Goal: Entertainment & Leisure: Browse casually

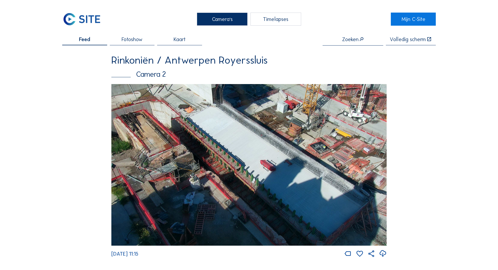
click at [235, 142] on img at bounding box center [249, 165] width 276 height 162
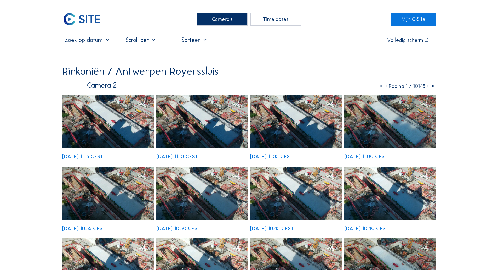
click at [108, 125] on img at bounding box center [108, 121] width 92 height 54
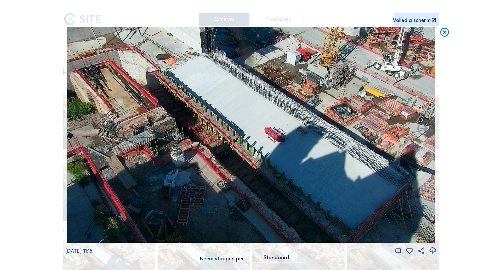
click at [237, 101] on img at bounding box center [251, 135] width 368 height 216
click at [386, 116] on img at bounding box center [251, 135] width 368 height 216
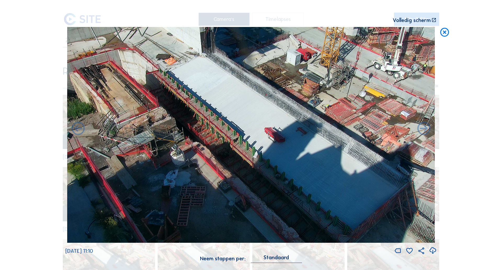
click at [446, 36] on icon at bounding box center [445, 32] width 10 height 11
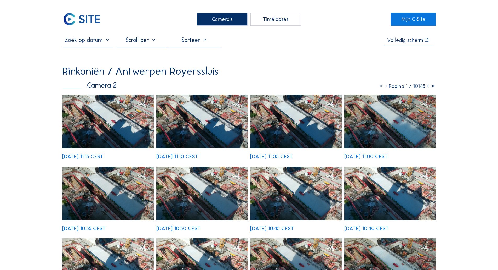
click at [217, 26] on div "Camera's" at bounding box center [222, 19] width 51 height 13
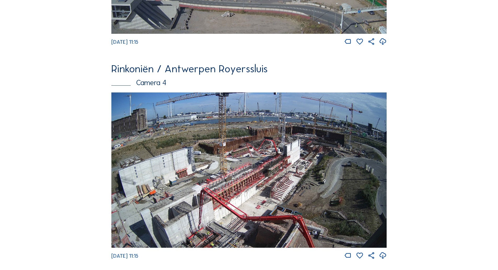
scroll to position [870, 0]
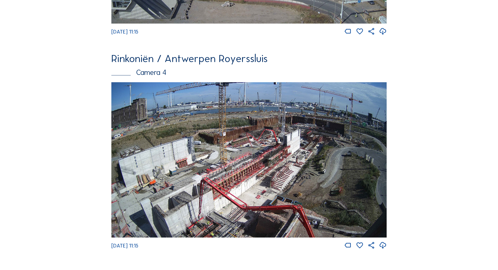
click at [196, 179] on img at bounding box center [249, 159] width 276 height 155
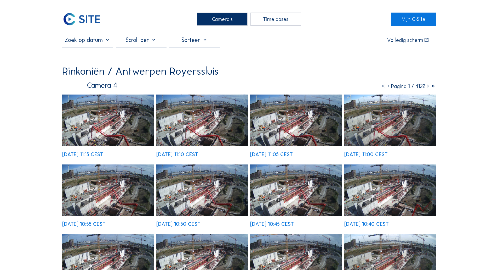
click at [120, 137] on div "[DATE] 11:15 CEST [DATE] 11:10 CEST [DATE] 11:05 CEST [DATE] 11:00 CEST [DATE] …" at bounding box center [249, 229] width 374 height 271
click at [113, 126] on img at bounding box center [108, 120] width 92 height 52
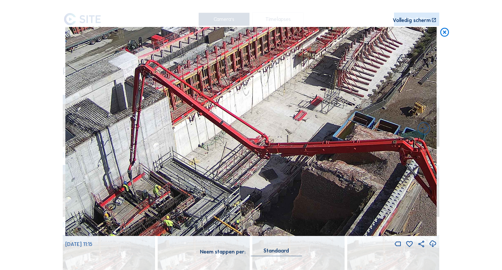
drag, startPoint x: 184, startPoint y: 171, endPoint x: 152, endPoint y: 45, distance: 130.5
click at [152, 45] on img at bounding box center [251, 131] width 372 height 209
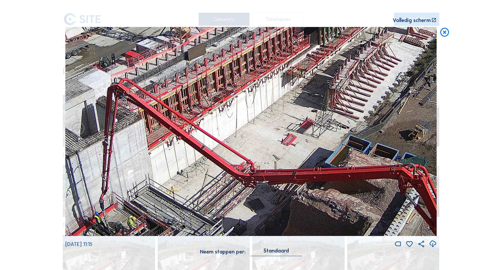
drag, startPoint x: 232, startPoint y: 177, endPoint x: 206, endPoint y: 208, distance: 40.3
click at [206, 208] on img at bounding box center [251, 131] width 372 height 209
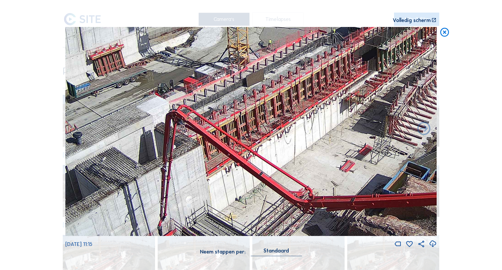
drag, startPoint x: 182, startPoint y: 171, endPoint x: 240, endPoint y: 197, distance: 64.1
click at [240, 197] on img at bounding box center [251, 131] width 372 height 209
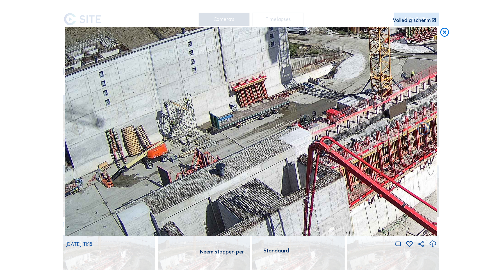
drag, startPoint x: 197, startPoint y: 171, endPoint x: 301, endPoint y: 201, distance: 108.9
click at [301, 201] on img at bounding box center [251, 131] width 372 height 209
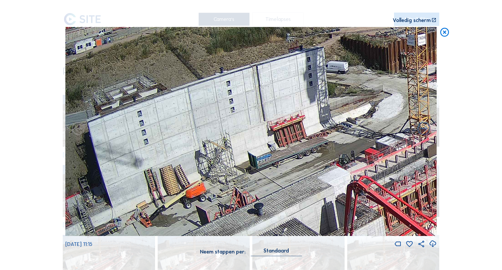
drag, startPoint x: 209, startPoint y: 131, endPoint x: 308, endPoint y: 171, distance: 106.3
click at [308, 171] on img at bounding box center [251, 131] width 372 height 209
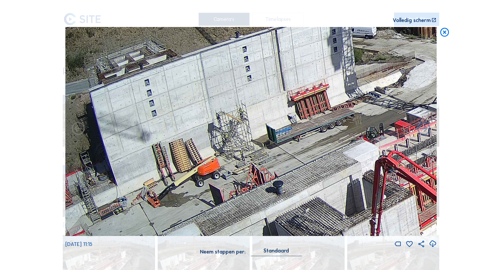
drag, startPoint x: 200, startPoint y: 114, endPoint x: 220, endPoint y: 80, distance: 39.9
click at [220, 80] on img at bounding box center [251, 131] width 372 height 209
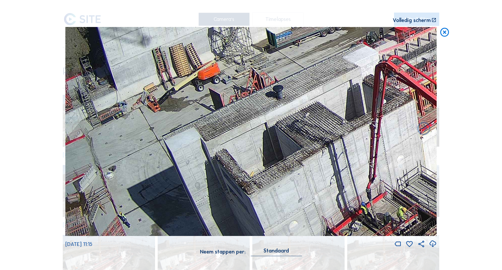
drag, startPoint x: 161, startPoint y: 162, endPoint x: 268, endPoint y: 66, distance: 143.0
click at [268, 66] on img at bounding box center [251, 131] width 372 height 209
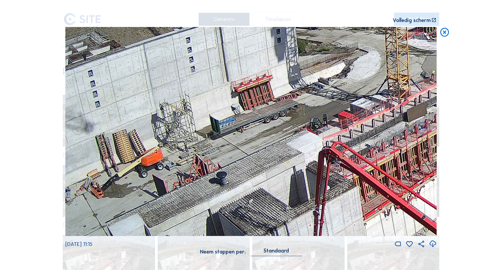
drag, startPoint x: 252, startPoint y: 165, endPoint x: 80, endPoint y: 223, distance: 182.1
click at [80, 223] on img at bounding box center [251, 131] width 372 height 209
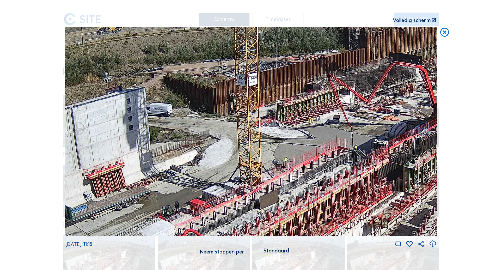
drag, startPoint x: 220, startPoint y: 121, endPoint x: 189, endPoint y: 168, distance: 56.4
click at [189, 168] on img at bounding box center [251, 131] width 372 height 209
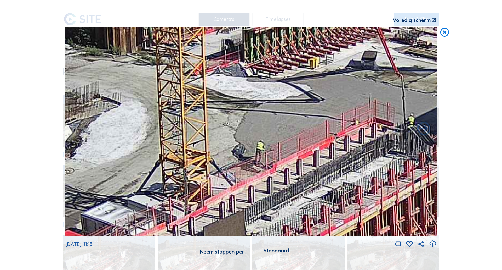
drag, startPoint x: 322, startPoint y: 149, endPoint x: 352, endPoint y: 106, distance: 52.8
click at [352, 106] on img at bounding box center [251, 131] width 372 height 209
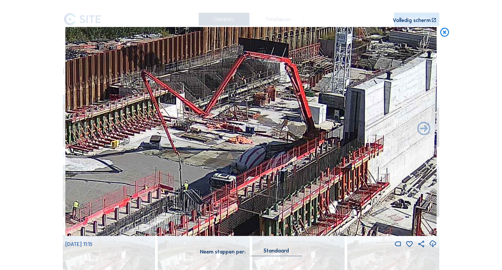
drag, startPoint x: 309, startPoint y: 127, endPoint x: 114, endPoint y: 191, distance: 205.4
click at [114, 191] on img at bounding box center [251, 131] width 372 height 209
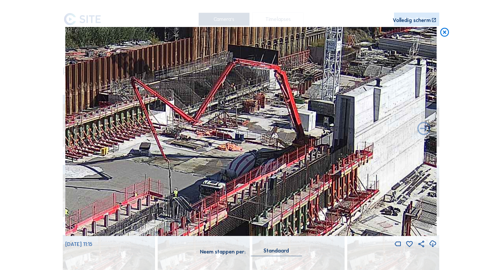
drag, startPoint x: 166, startPoint y: 158, endPoint x: 156, endPoint y: 165, distance: 12.3
click at [156, 165] on img at bounding box center [251, 131] width 372 height 209
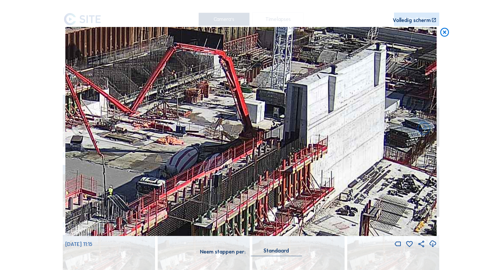
click at [207, 116] on img at bounding box center [251, 131] width 372 height 209
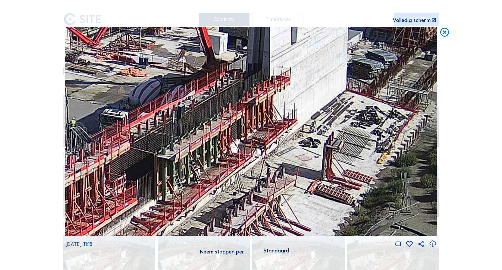
drag, startPoint x: 281, startPoint y: 130, endPoint x: 244, endPoint y: 61, distance: 77.7
click at [244, 61] on img at bounding box center [251, 131] width 372 height 209
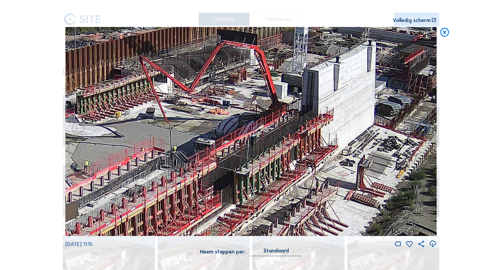
drag, startPoint x: 191, startPoint y: 174, endPoint x: 249, endPoint y: 201, distance: 64.2
click at [249, 201] on img at bounding box center [251, 131] width 372 height 209
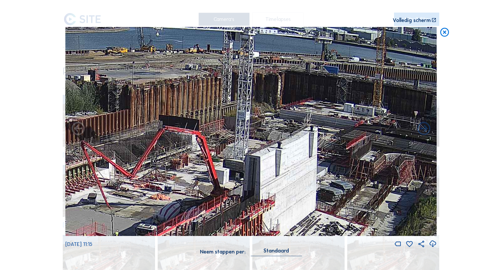
drag, startPoint x: 291, startPoint y: 156, endPoint x: 246, endPoint y: 223, distance: 80.5
click at [246, 223] on img at bounding box center [251, 131] width 372 height 209
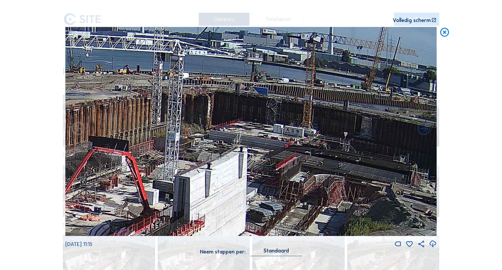
drag, startPoint x: 309, startPoint y: 137, endPoint x: 238, endPoint y: 162, distance: 75.4
click at [238, 162] on img at bounding box center [251, 131] width 372 height 209
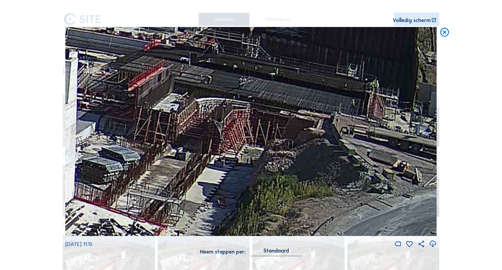
drag, startPoint x: 258, startPoint y: 28, endPoint x: 238, endPoint y: -12, distance: 44.0
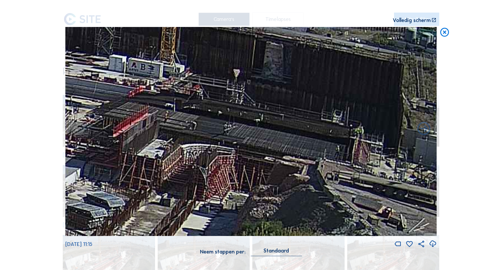
drag, startPoint x: 272, startPoint y: 85, endPoint x: 257, endPoint y: 130, distance: 47.9
click at [257, 130] on img at bounding box center [251, 131] width 372 height 209
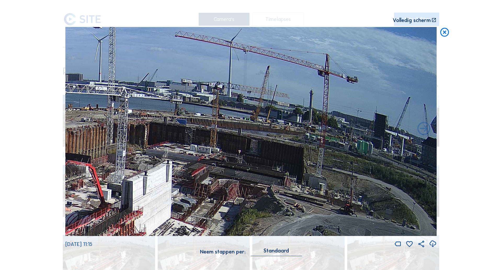
drag, startPoint x: 248, startPoint y: 80, endPoint x: 177, endPoint y: 134, distance: 89.2
click at [177, 134] on img at bounding box center [251, 131] width 372 height 209
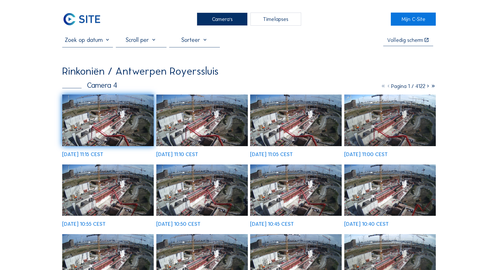
click at [231, 19] on div "Camera's" at bounding box center [222, 19] width 51 height 13
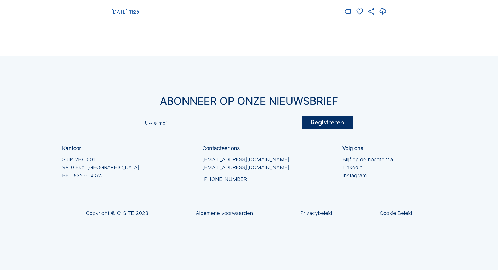
scroll to position [1115, 0]
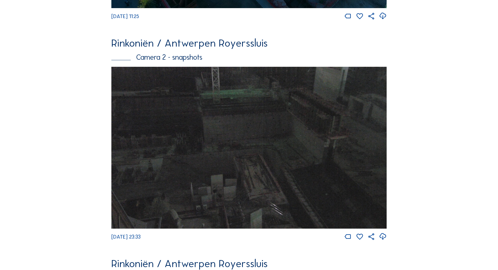
scroll to position [609, 0]
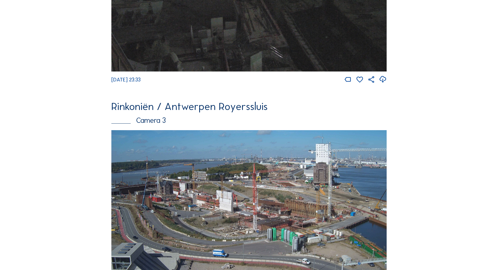
click at [267, 193] on img at bounding box center [249, 207] width 276 height 155
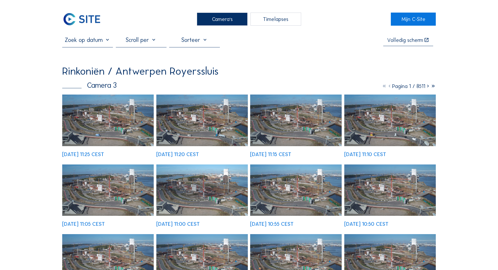
click at [142, 131] on img at bounding box center [108, 120] width 92 height 52
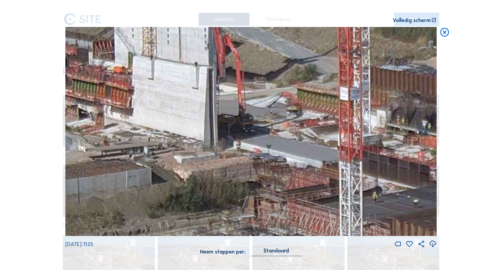
drag, startPoint x: 184, startPoint y: 83, endPoint x: 161, endPoint y: 118, distance: 41.2
click at [161, 118] on img at bounding box center [251, 131] width 372 height 209
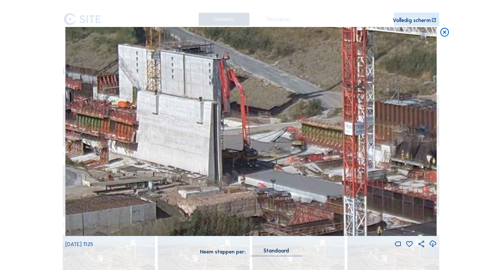
drag, startPoint x: 164, startPoint y: 115, endPoint x: 165, endPoint y: 150, distance: 34.8
click at [165, 150] on img at bounding box center [251, 131] width 372 height 209
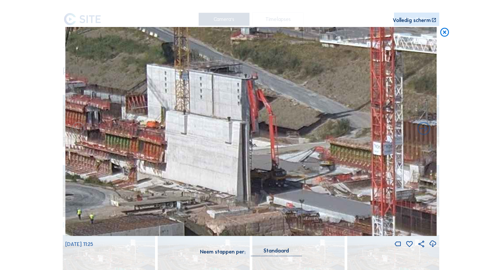
click at [188, 157] on img at bounding box center [251, 131] width 372 height 209
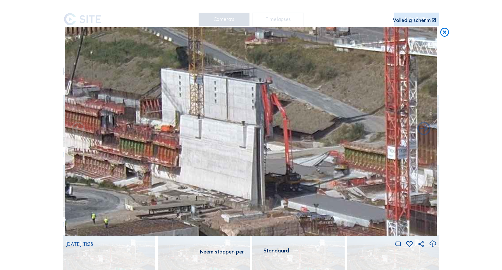
drag, startPoint x: 169, startPoint y: 151, endPoint x: 222, endPoint y: 156, distance: 52.8
click at [222, 156] on img at bounding box center [251, 131] width 372 height 209
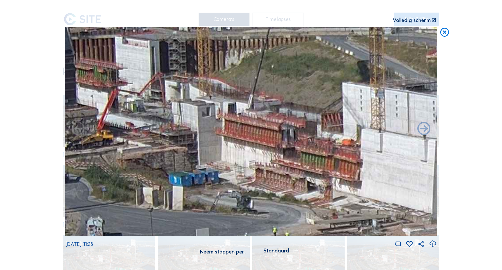
drag, startPoint x: 163, startPoint y: 154, endPoint x: 292, endPoint y: 163, distance: 129.1
click at [292, 163] on img at bounding box center [251, 131] width 372 height 209
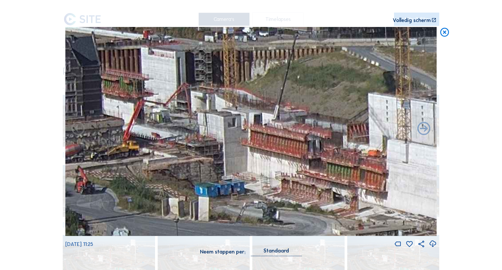
drag, startPoint x: 306, startPoint y: 163, endPoint x: 332, endPoint y: 174, distance: 28.0
click at [332, 174] on img at bounding box center [251, 131] width 372 height 209
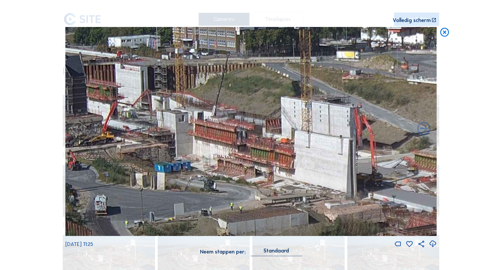
drag, startPoint x: 339, startPoint y: 162, endPoint x: 268, endPoint y: 149, distance: 72.1
click at [269, 149] on img at bounding box center [251, 131] width 372 height 209
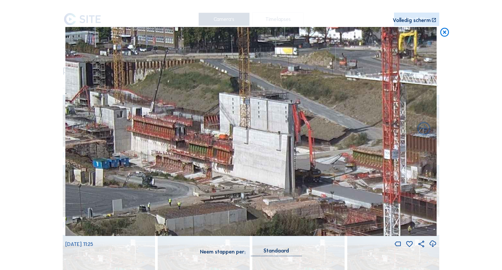
drag, startPoint x: 291, startPoint y: 158, endPoint x: 237, endPoint y: 153, distance: 54.6
click at [237, 153] on img at bounding box center [251, 131] width 372 height 209
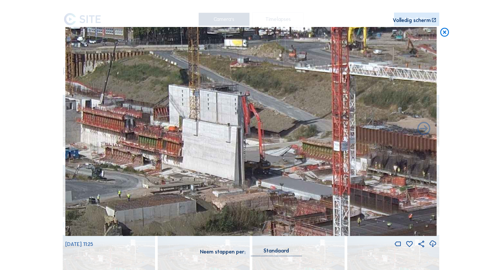
drag, startPoint x: 237, startPoint y: 153, endPoint x: 186, endPoint y: 145, distance: 51.1
click at [186, 145] on img at bounding box center [251, 131] width 372 height 209
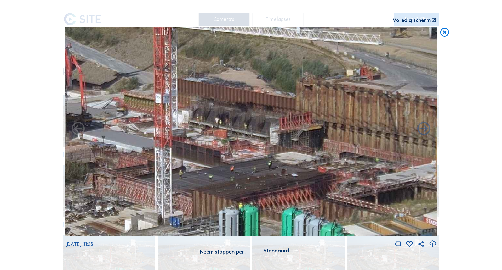
drag, startPoint x: 259, startPoint y: 152, endPoint x: 81, endPoint y: 104, distance: 184.7
click at [81, 104] on img at bounding box center [251, 131] width 372 height 209
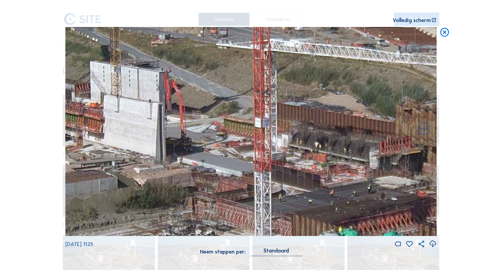
drag, startPoint x: 233, startPoint y: 139, endPoint x: 333, endPoint y: 163, distance: 102.5
click at [333, 163] on img at bounding box center [251, 131] width 372 height 209
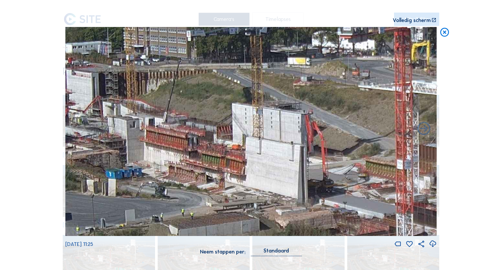
drag, startPoint x: 347, startPoint y: 200, endPoint x: 383, endPoint y: 212, distance: 37.8
click at [383, 212] on img at bounding box center [251, 131] width 372 height 209
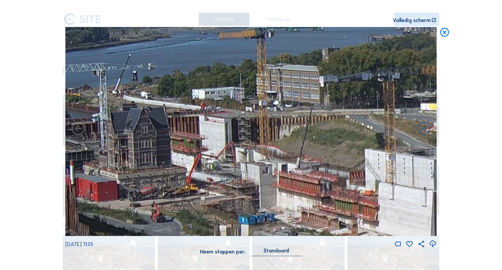
drag, startPoint x: 223, startPoint y: 178, endPoint x: 320, endPoint y: 212, distance: 102.8
click at [320, 212] on img at bounding box center [251, 131] width 372 height 209
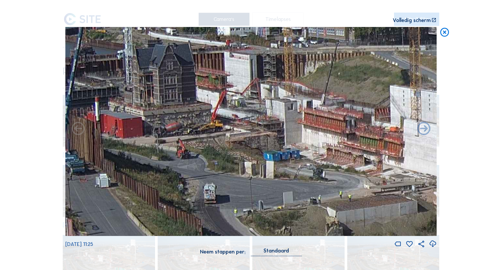
drag, startPoint x: 209, startPoint y: 176, endPoint x: 223, endPoint y: 114, distance: 63.3
click at [223, 114] on img at bounding box center [251, 131] width 372 height 209
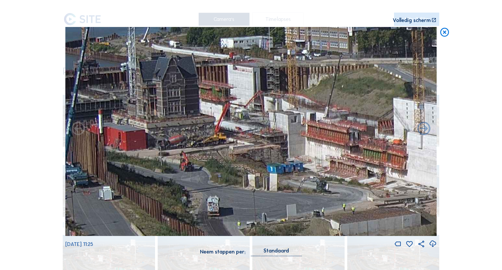
drag, startPoint x: 306, startPoint y: 136, endPoint x: 245, endPoint y: 145, distance: 62.5
click at [289, 147] on img at bounding box center [251, 131] width 372 height 209
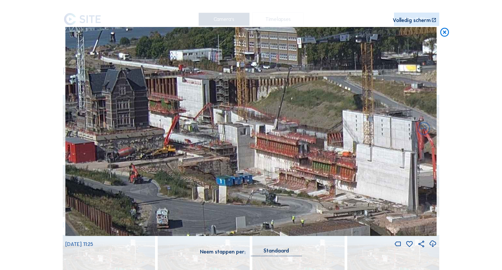
drag, startPoint x: 245, startPoint y: 145, endPoint x: 198, endPoint y: 149, distance: 46.4
click at [214, 159] on img at bounding box center [251, 131] width 372 height 209
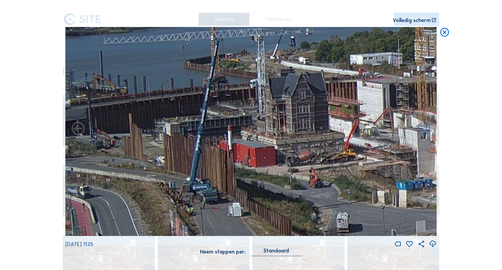
drag, startPoint x: 186, startPoint y: 144, endPoint x: 367, endPoint y: 148, distance: 180.8
click at [367, 148] on img at bounding box center [251, 131] width 372 height 209
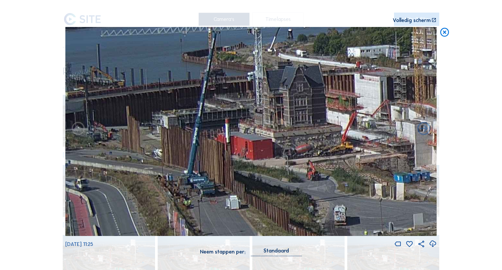
drag, startPoint x: 341, startPoint y: 155, endPoint x: 341, endPoint y: 147, distance: 8.1
click at [341, 147] on img at bounding box center [251, 131] width 372 height 209
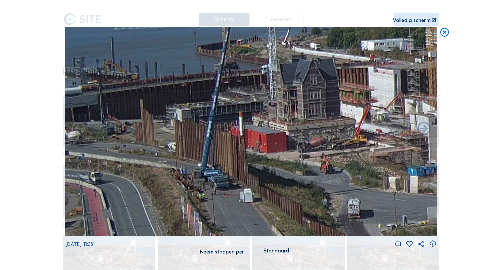
drag, startPoint x: 232, startPoint y: 170, endPoint x: 245, endPoint y: 164, distance: 13.9
click at [245, 164] on img at bounding box center [251, 131] width 372 height 209
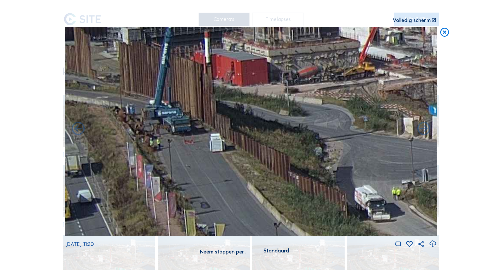
drag, startPoint x: 251, startPoint y: 163, endPoint x: 216, endPoint y: 92, distance: 78.9
click at [216, 92] on img at bounding box center [251, 131] width 372 height 209
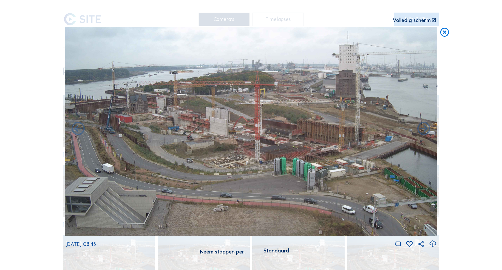
drag, startPoint x: 209, startPoint y: 118, endPoint x: 237, endPoint y: 144, distance: 38.7
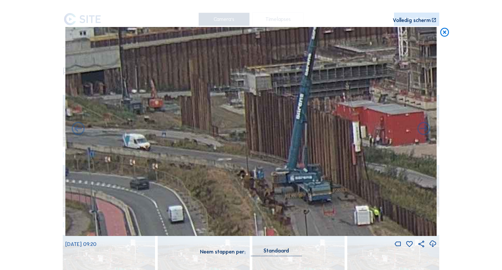
drag, startPoint x: 84, startPoint y: 144, endPoint x: 180, endPoint y: 150, distance: 96.2
click at [180, 150] on img at bounding box center [251, 131] width 372 height 209
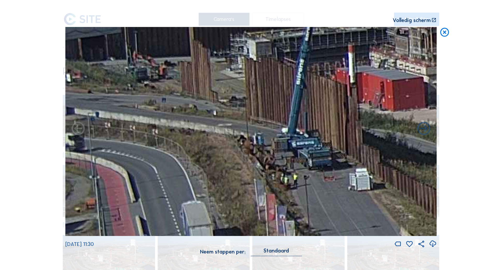
drag, startPoint x: 318, startPoint y: 153, endPoint x: 322, endPoint y: 137, distance: 16.6
click at [338, 123] on img at bounding box center [251, 131] width 372 height 209
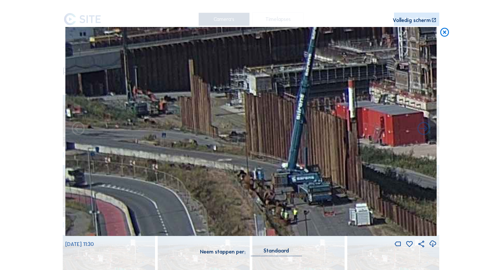
drag, startPoint x: 241, startPoint y: 113, endPoint x: 288, endPoint y: 145, distance: 56.6
click at [288, 145] on img at bounding box center [251, 131] width 372 height 209
